Goal: Task Accomplishment & Management: Manage account settings

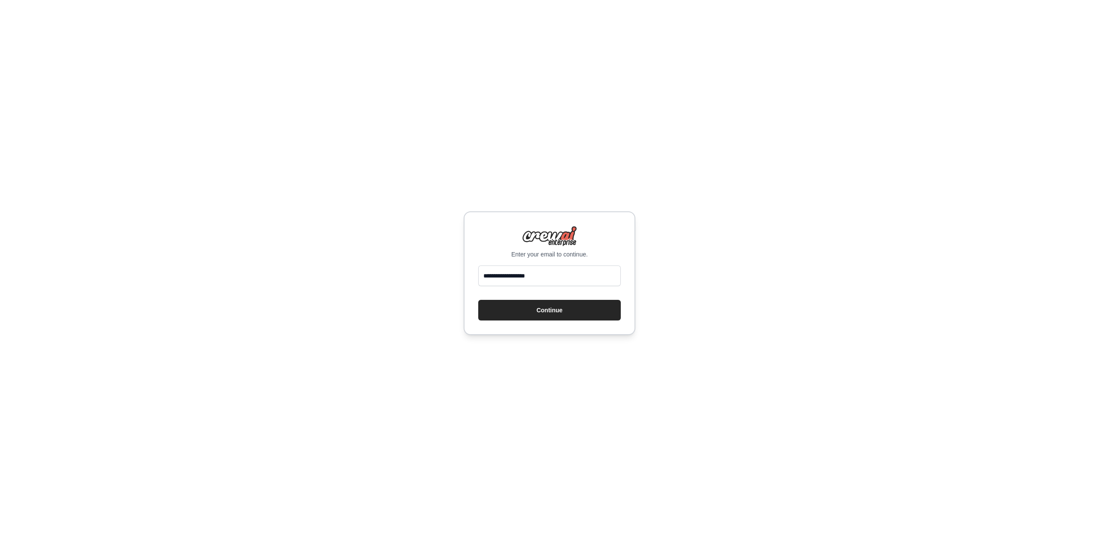
type input "**********"
click at [478, 300] on button "Continue" at bounding box center [549, 310] width 143 height 21
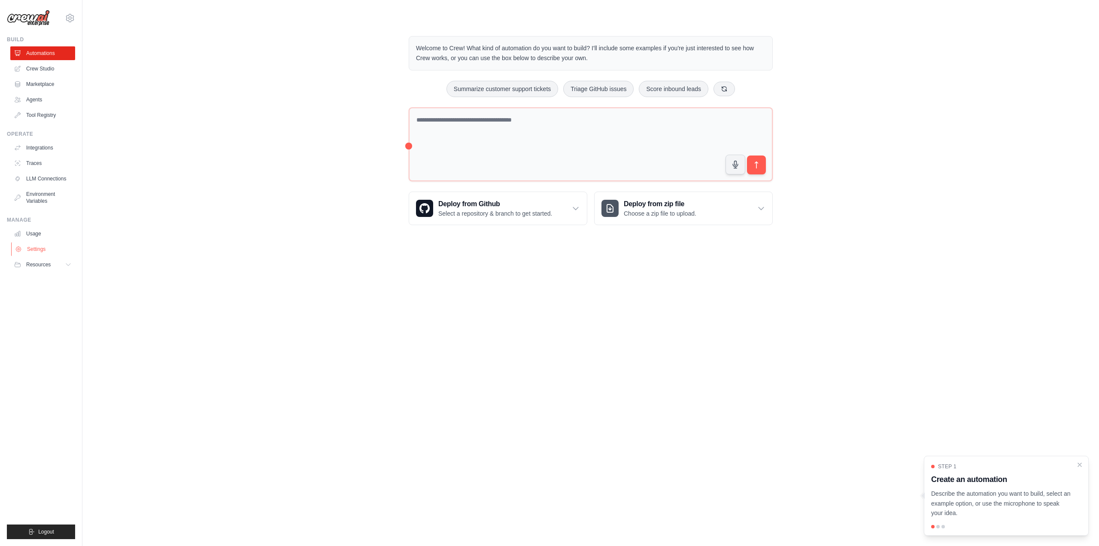
click at [46, 250] on link "Settings" at bounding box center [43, 249] width 65 height 14
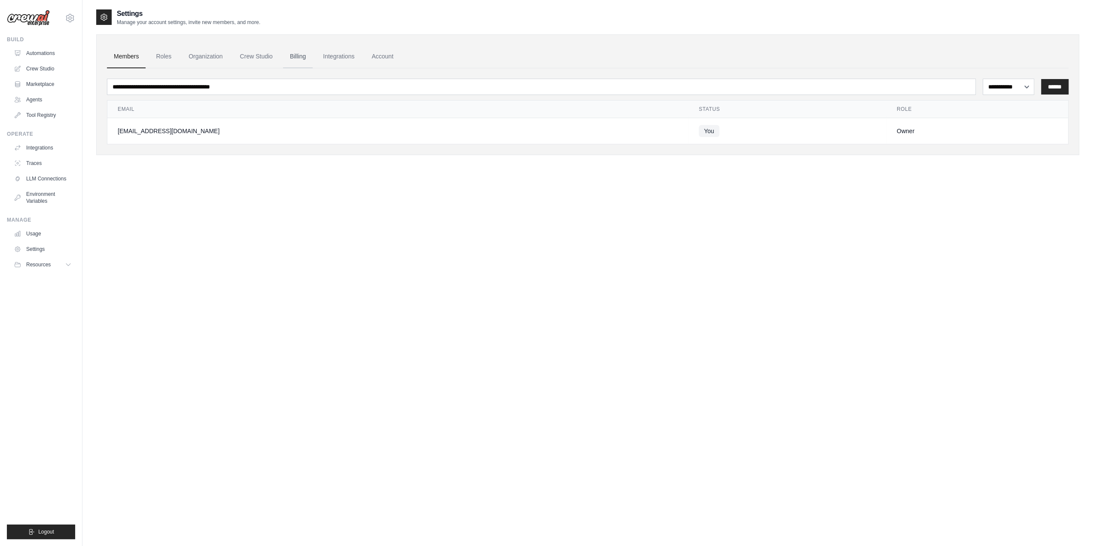
click at [295, 54] on link "Billing" at bounding box center [298, 56] width 30 height 23
